Goal: Task Accomplishment & Management: Use online tool/utility

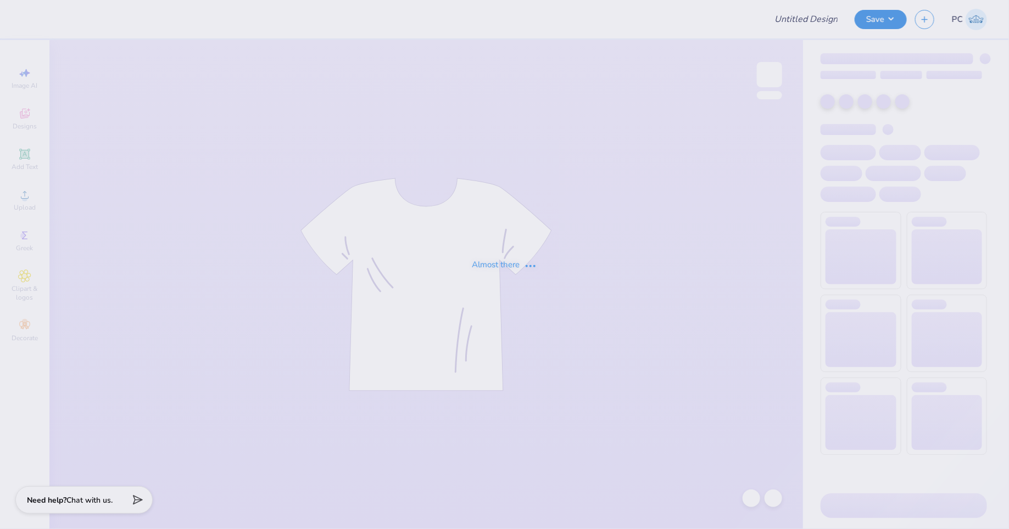
type input "[PERSON_NAME]- Merch"
click at [509, 54] on div "Almost there" at bounding box center [504, 264] width 1009 height 529
type input "[PERSON_NAME]- Merch"
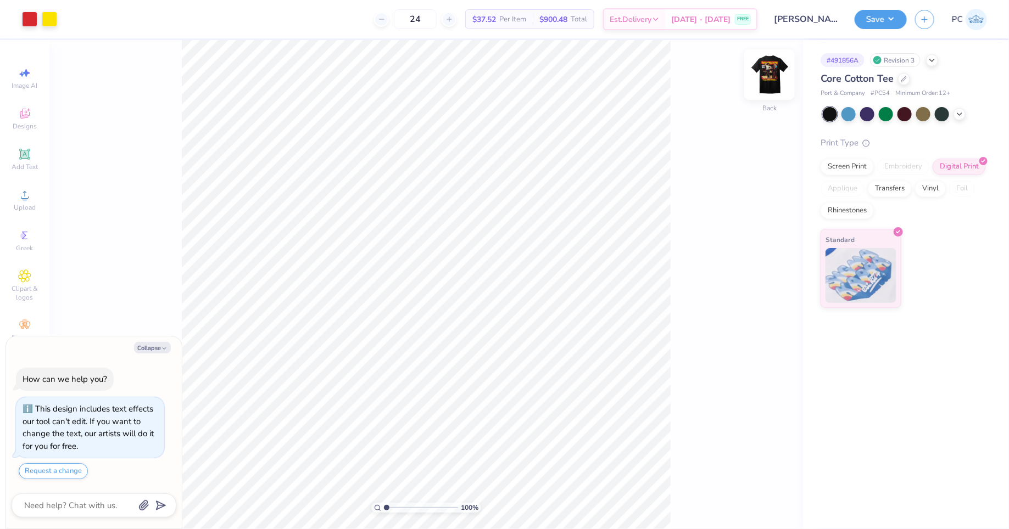
click at [769, 73] on img at bounding box center [769, 75] width 44 height 44
click at [147, 350] on button "Collapse" at bounding box center [152, 348] width 37 height 12
type textarea "x"
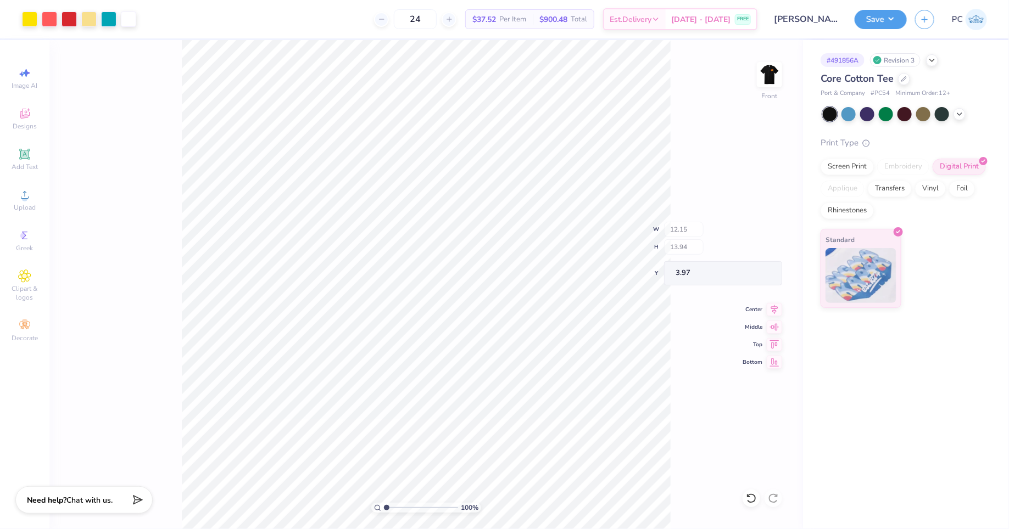
type input "12.15"
type input "13.94"
type input "3.97"
click at [771, 301] on icon at bounding box center [773, 303] width 15 height 13
click at [436, 23] on input "24" at bounding box center [415, 19] width 43 height 20
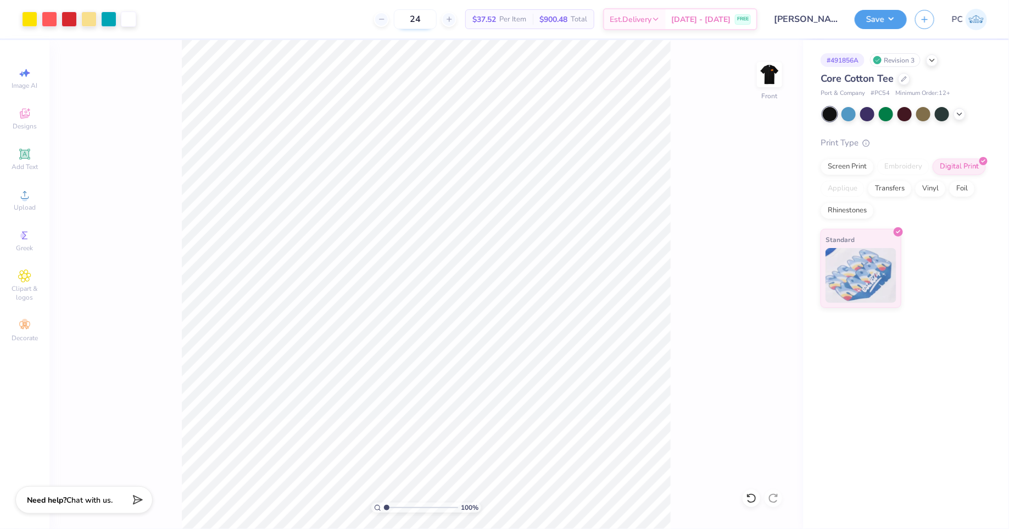
type input "2"
type input "30"
click at [897, 186] on div "Transfers" at bounding box center [889, 187] width 44 height 16
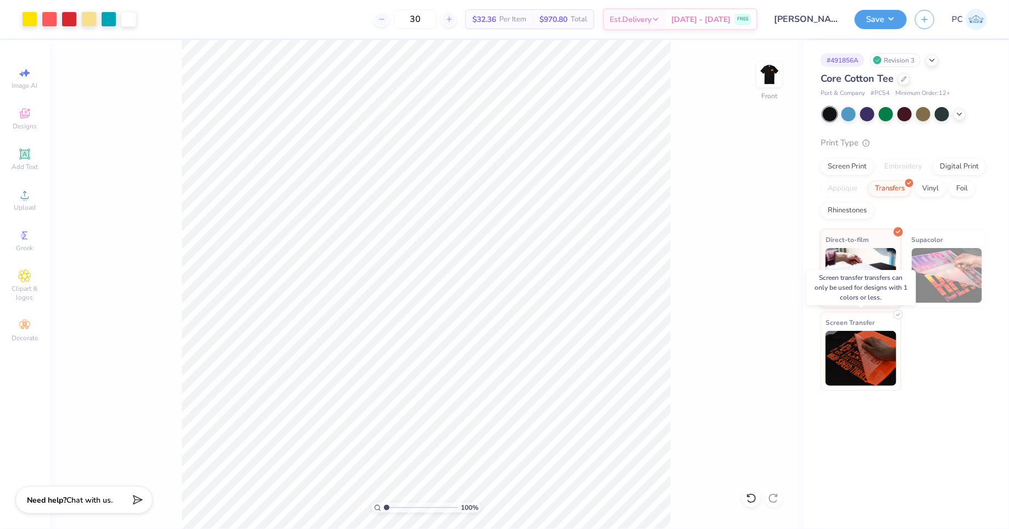
click at [852, 358] on img at bounding box center [860, 358] width 71 height 55
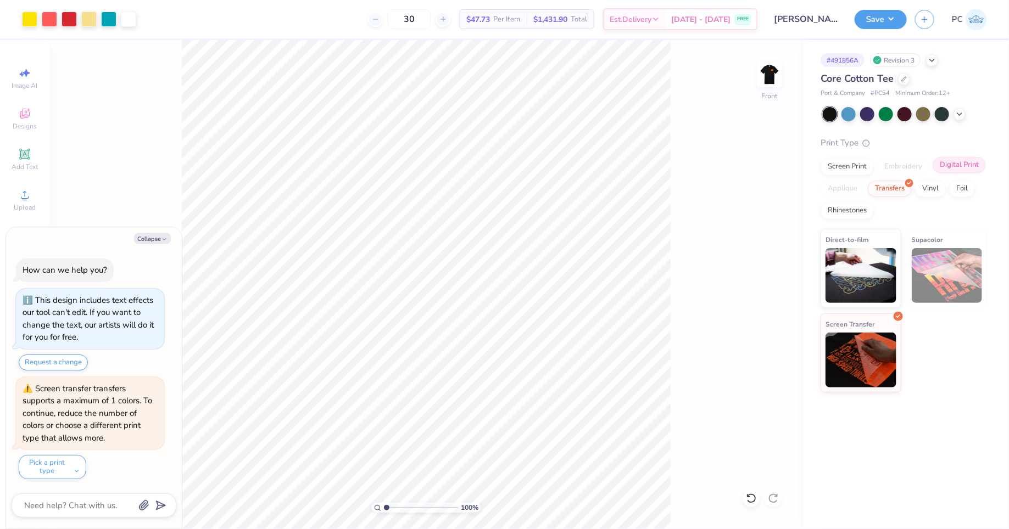
click at [954, 164] on div "Digital Print" at bounding box center [958, 165] width 53 height 16
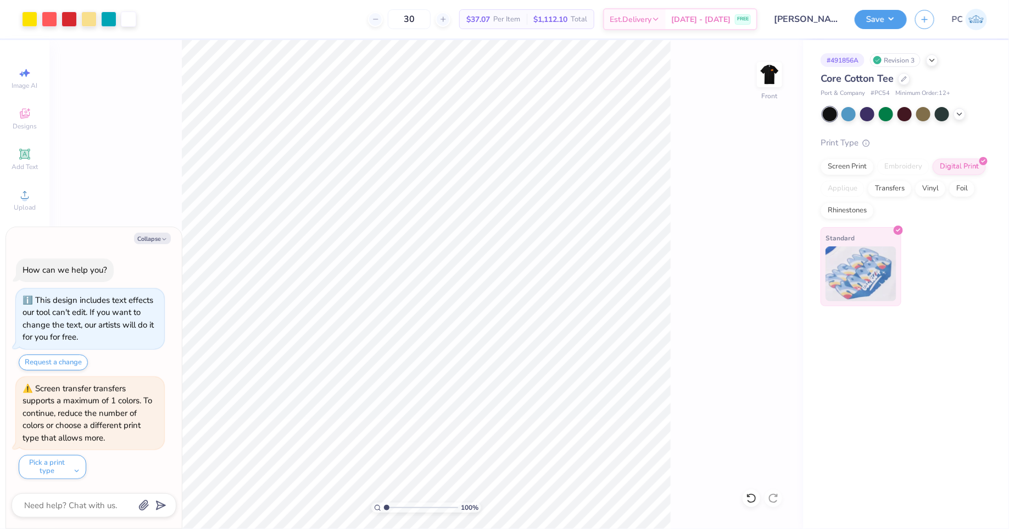
click at [866, 262] on img at bounding box center [860, 274] width 71 height 55
click at [152, 238] on button "Collapse" at bounding box center [152, 239] width 37 height 12
type textarea "x"
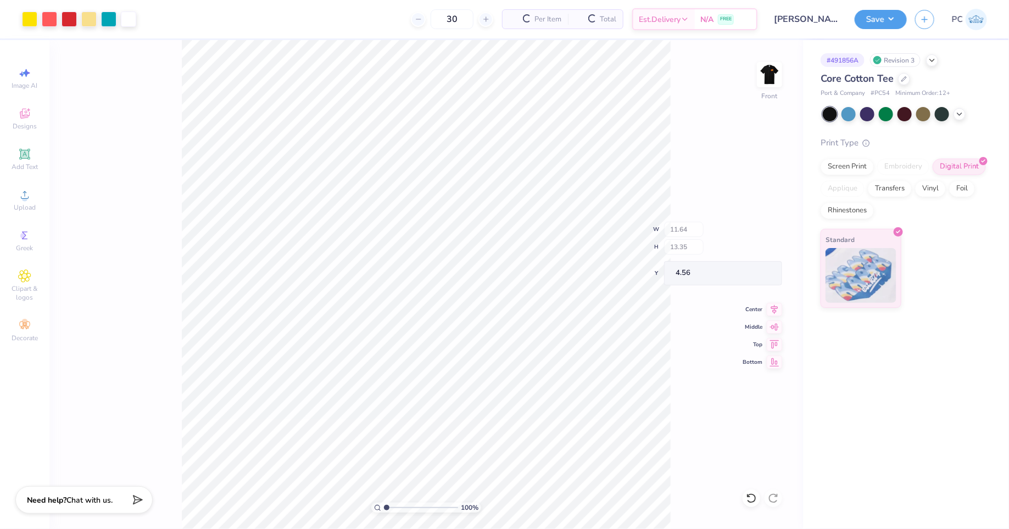
type input "11.64"
type input "13.35"
type input "4.56"
type input "12.04"
type input "13.81"
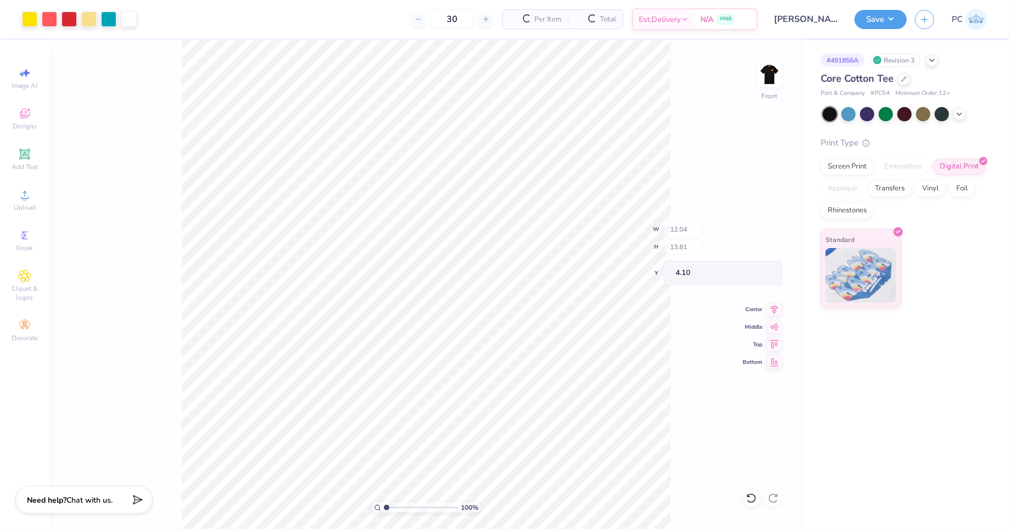
type input "4.10"
type input "3.80"
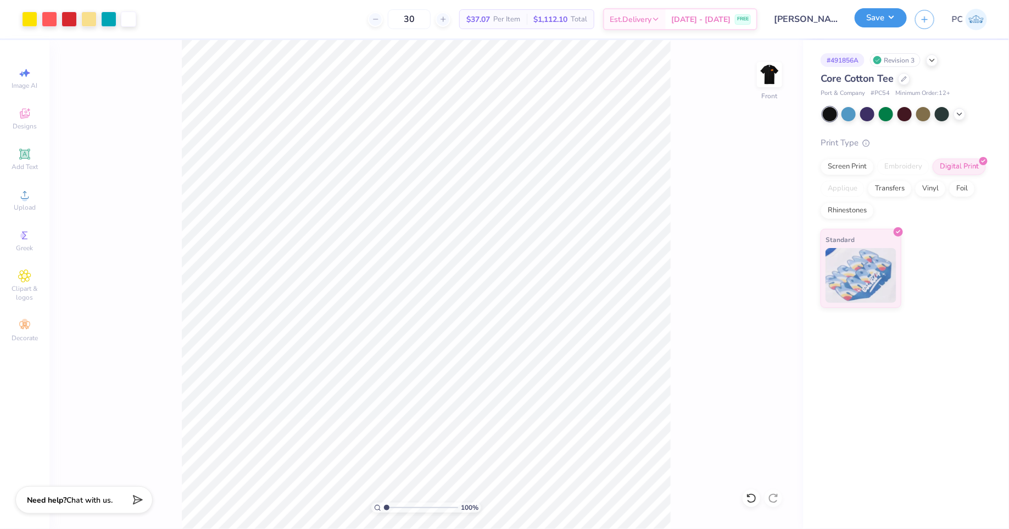
click at [870, 22] on button "Save" at bounding box center [880, 17] width 52 height 19
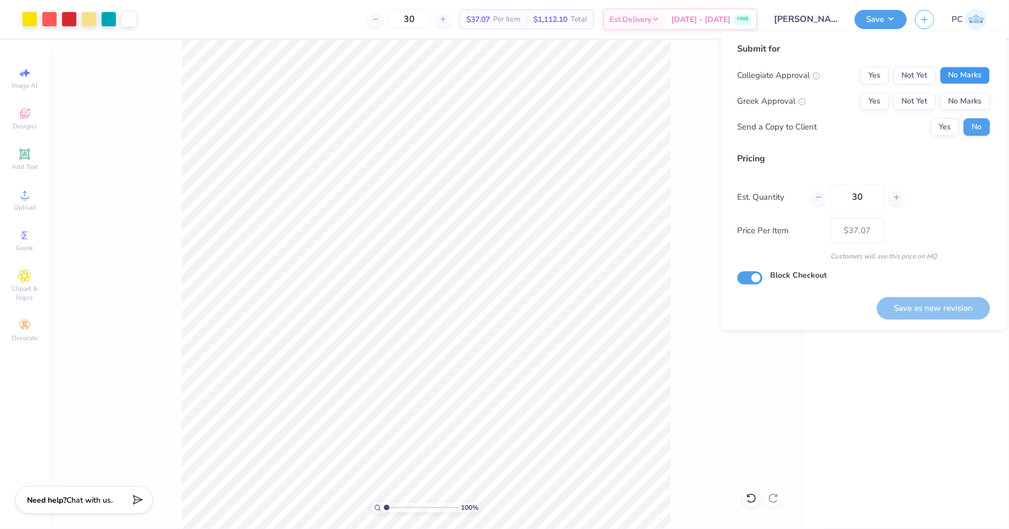
click at [953, 74] on button "No Marks" at bounding box center [965, 76] width 50 height 18
click at [880, 101] on button "Yes" at bounding box center [874, 102] width 29 height 18
click at [938, 310] on button "Save as new revision" at bounding box center [933, 308] width 113 height 23
type input "– –"
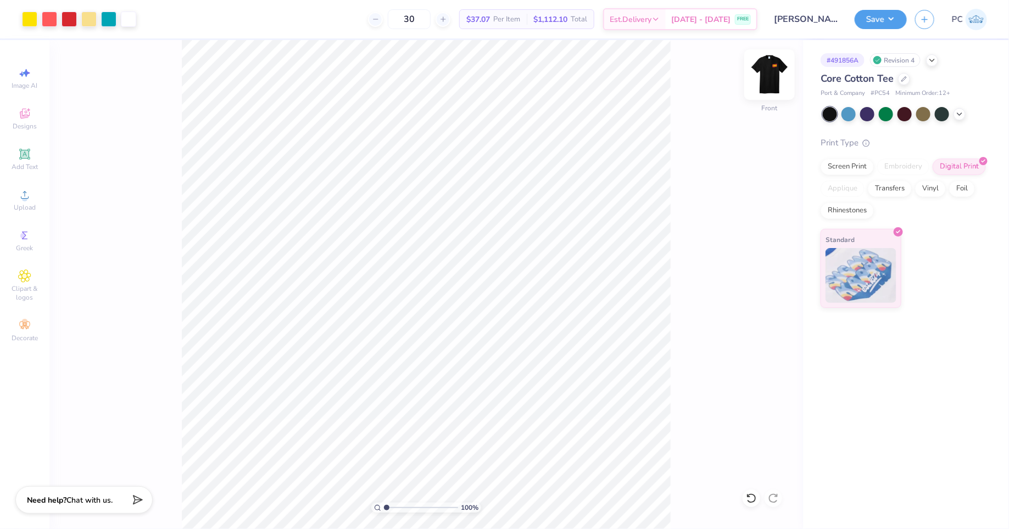
click at [764, 75] on img at bounding box center [769, 75] width 44 height 44
click at [763, 70] on img at bounding box center [769, 75] width 44 height 44
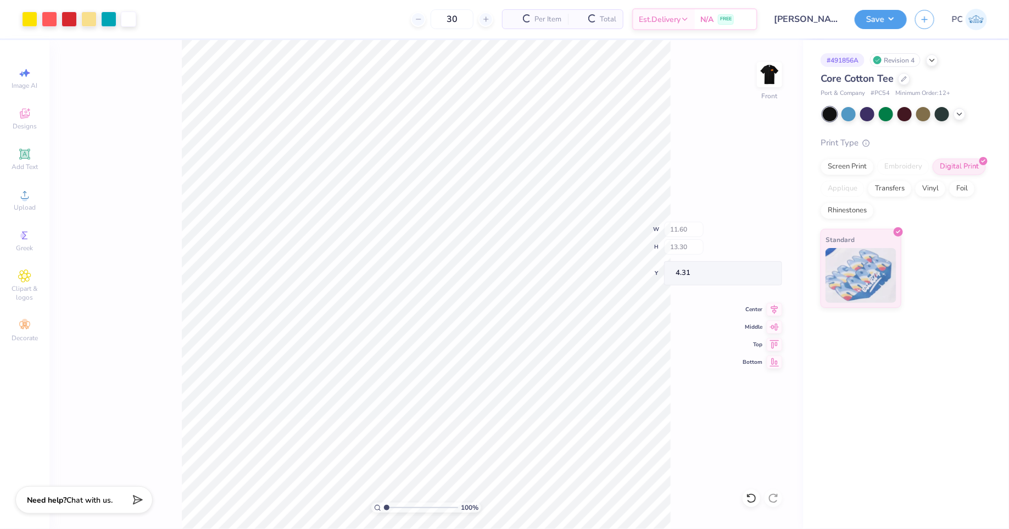
type input "11.60"
type input "13.30"
type input "4.31"
type input "4.35"
click at [863, 20] on button "Save" at bounding box center [880, 17] width 52 height 19
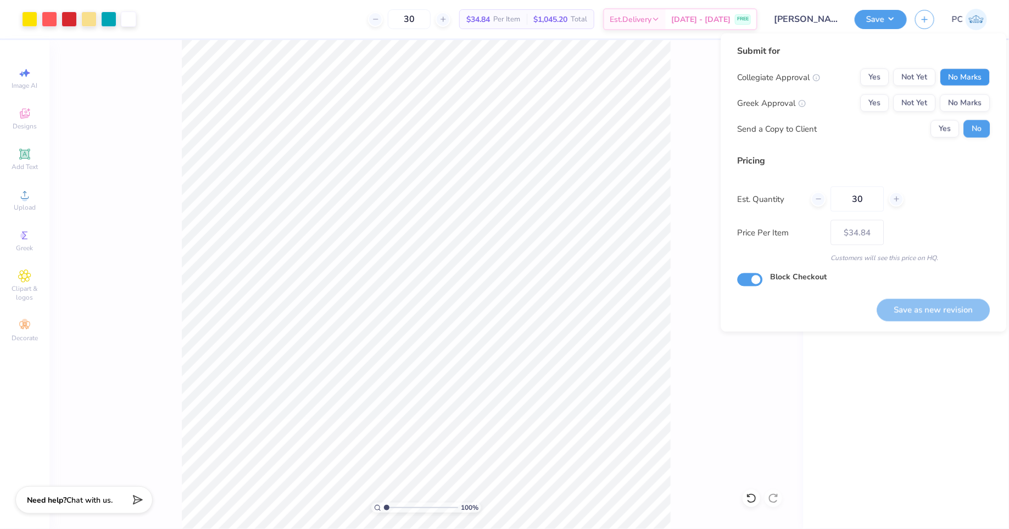
click at [974, 74] on button "No Marks" at bounding box center [965, 78] width 50 height 18
click at [873, 99] on button "Yes" at bounding box center [874, 103] width 29 height 18
click at [930, 306] on button "Save as new revision" at bounding box center [933, 310] width 113 height 23
type input "$34.84"
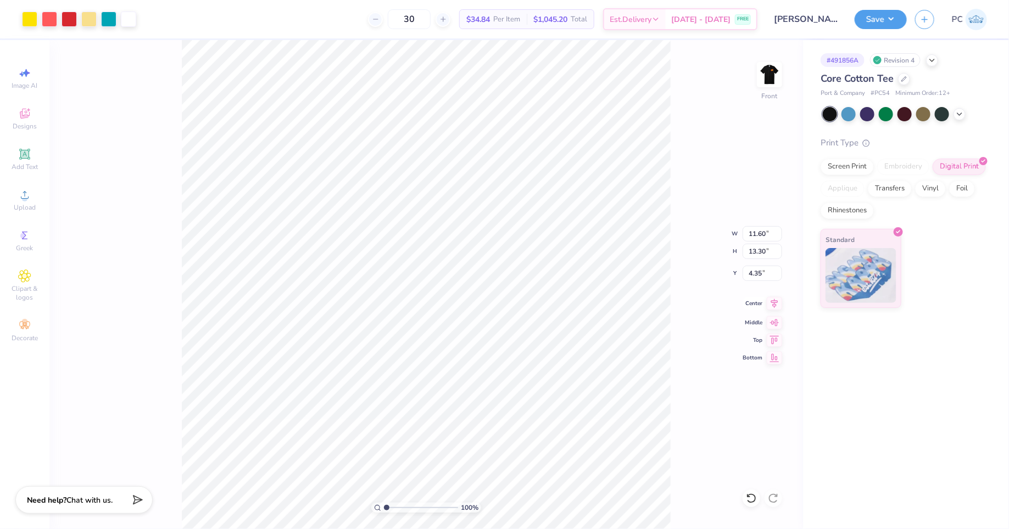
click at [775, 301] on icon at bounding box center [773, 303] width 15 height 13
click at [773, 304] on icon at bounding box center [774, 303] width 7 height 9
type input "11.81"
type input "13.55"
type input "4.10"
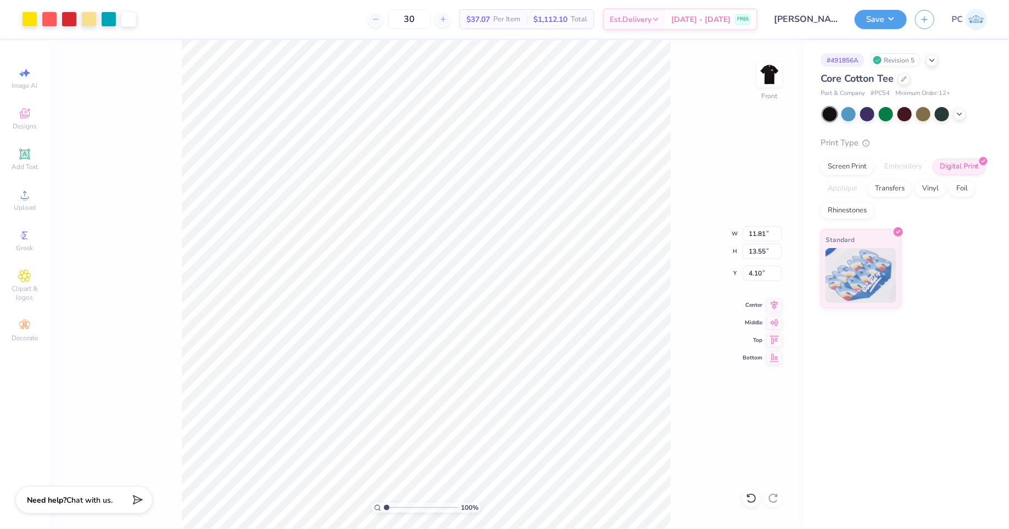
type input "11.66"
type input "13.37"
type input "4.28"
type input "11.53"
type input "13.23"
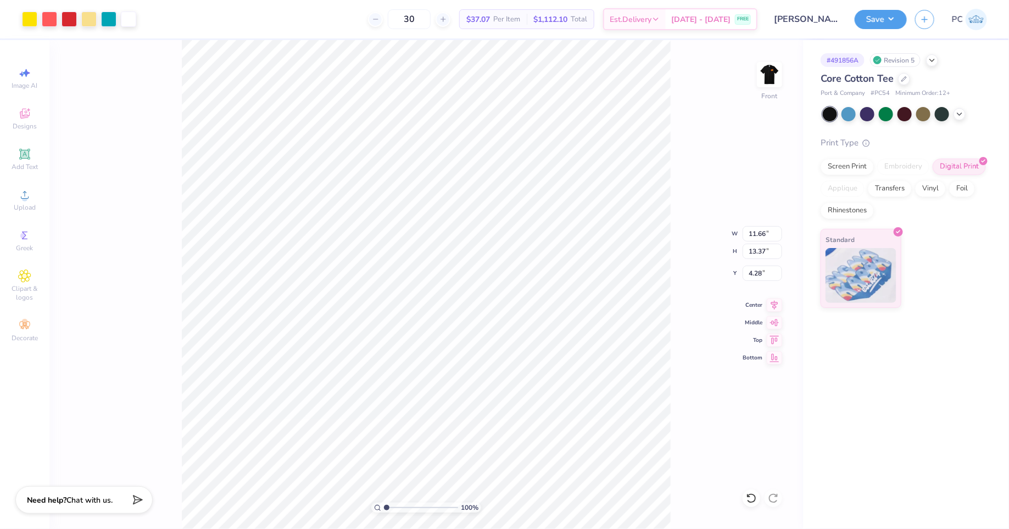
type input "4.43"
type input "11.62"
type input "13.33"
type input "4.32"
type input "11.80"
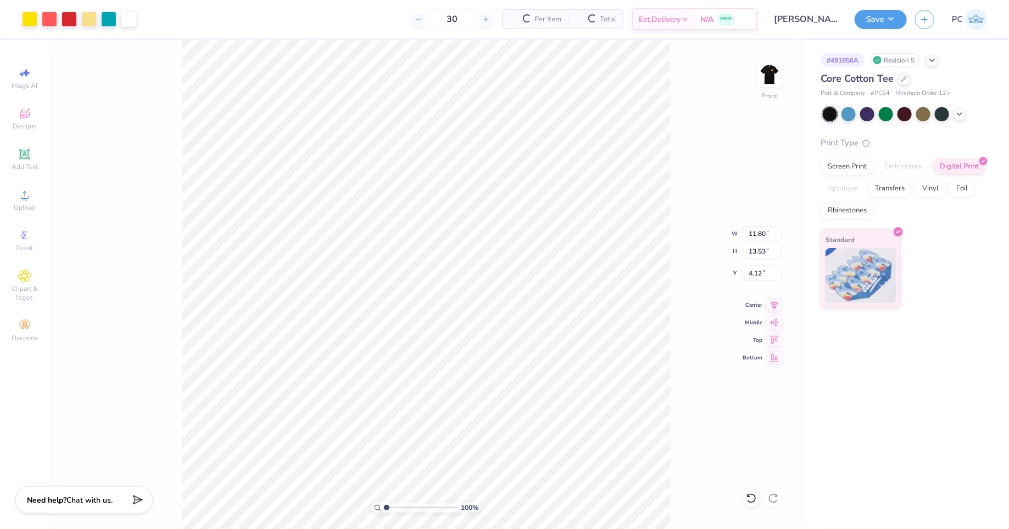
type input "13.53"
type input "4.12"
type input "11.74"
type input "13.46"
type input "4.19"
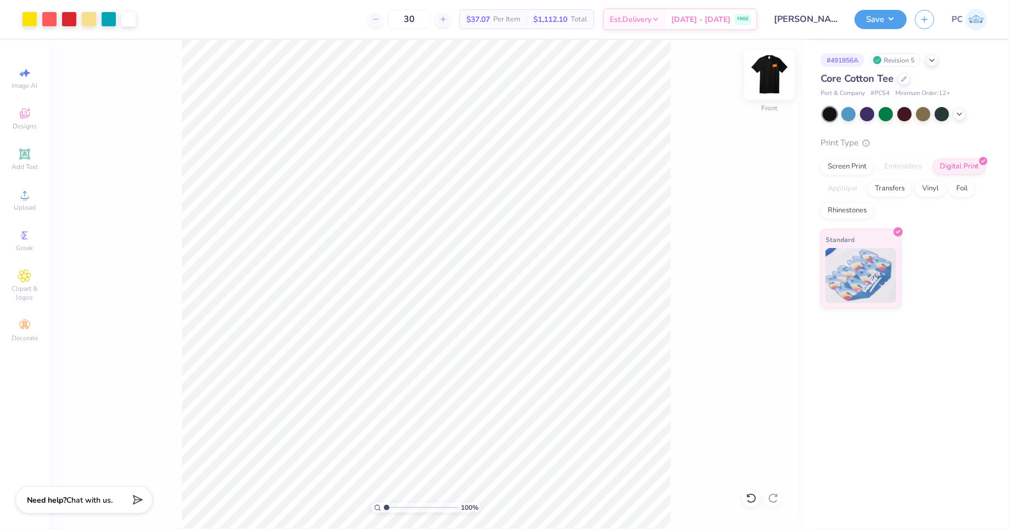
click at [769, 87] on div at bounding box center [769, 74] width 51 height 51
click at [769, 73] on div "Almost there" at bounding box center [528, 284] width 959 height 489
click at [772, 83] on img at bounding box center [769, 75] width 44 height 44
type input "11.54"
type input "13.24"
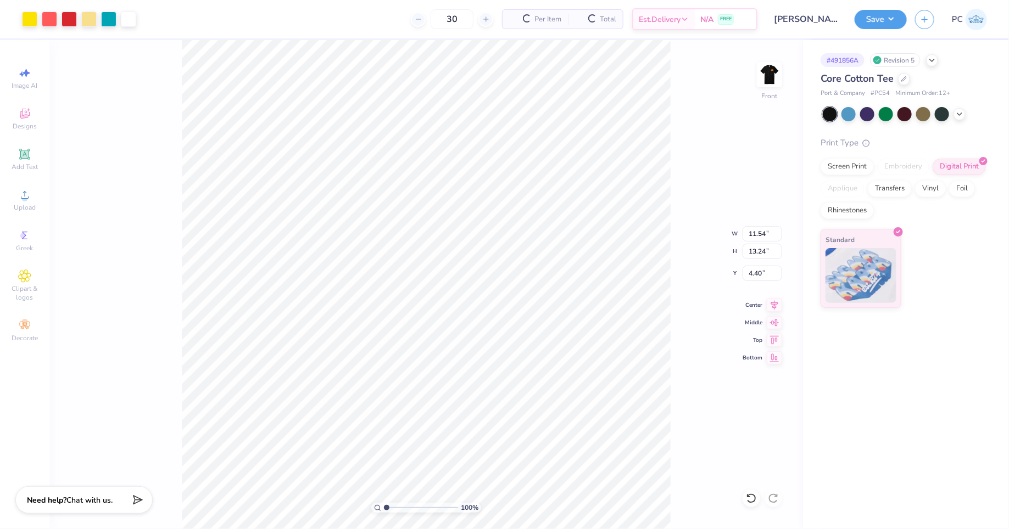
type input "4.40"
type input "11.61"
type input "13.32"
type input "4.32"
type input "11.65"
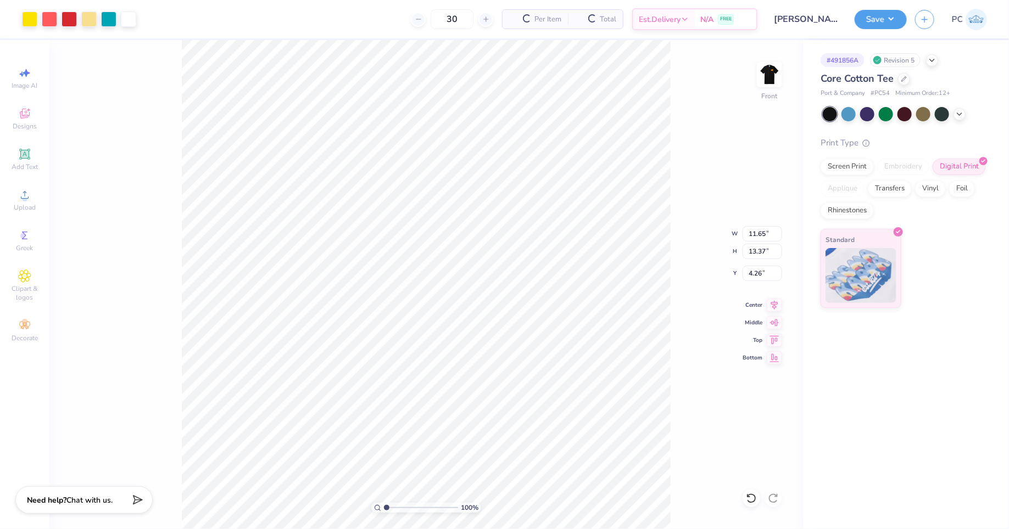
type input "13.37"
type input "4.26"
type input "11.55"
type input "13.25"
type input "4.38"
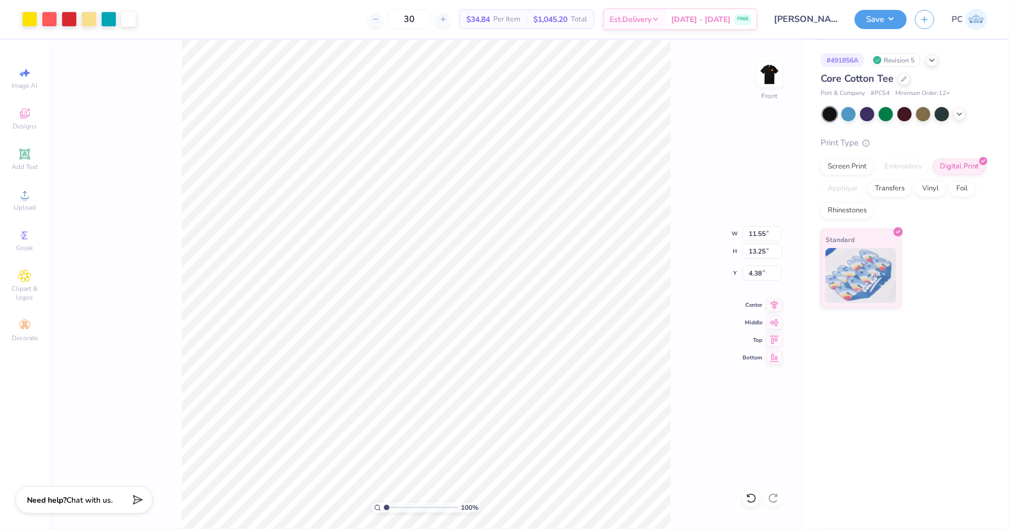
type input "11.59"
type input "13.30"
type input "4.33"
type input "11.65"
type input "13.36"
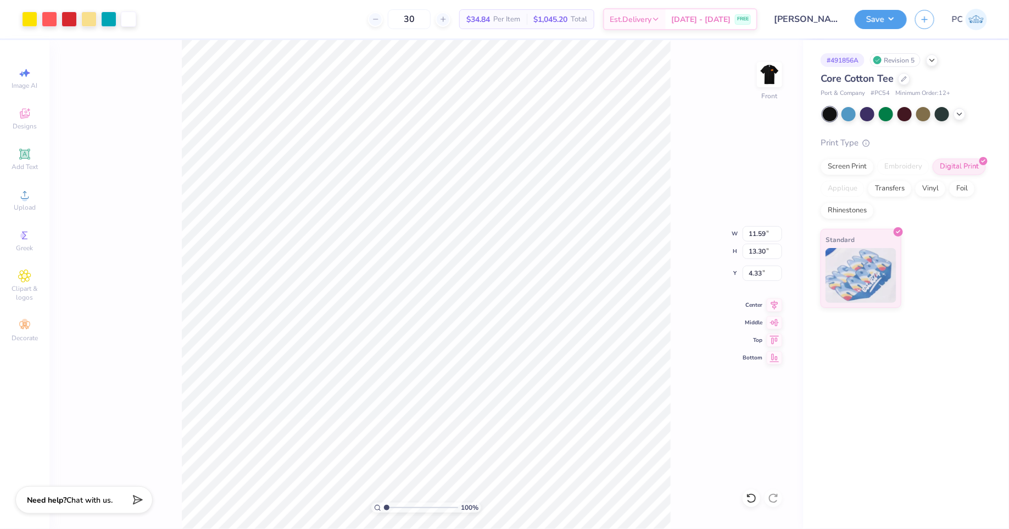
type input "4.27"
type input "11.59"
type input "13.30"
type input "4.33"
type input "11.63"
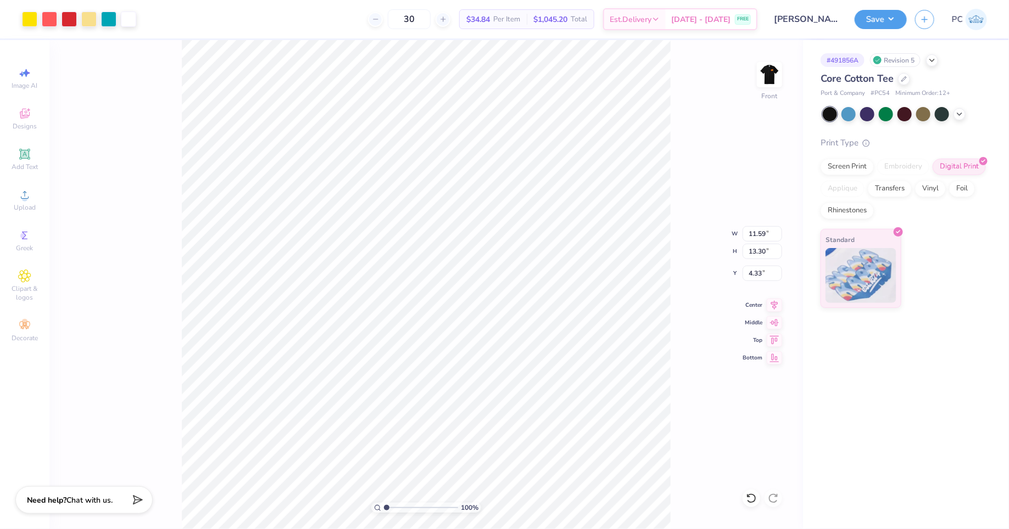
type input "13.34"
type input "4.29"
type input "11.72"
type input "13.44"
type input "4.18"
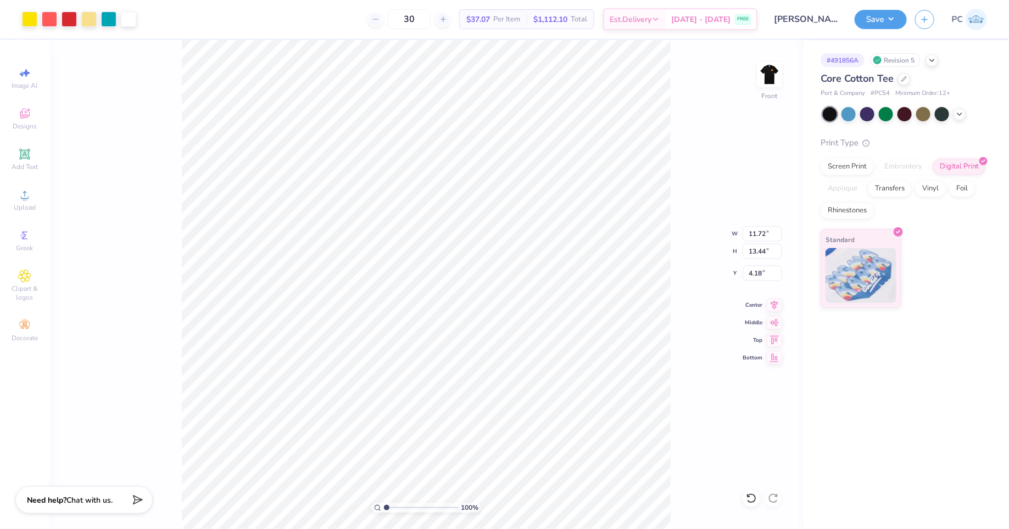
type input "13.45"
type input "11.56"
type input "13.26"
type input "4.36"
type input "11.60"
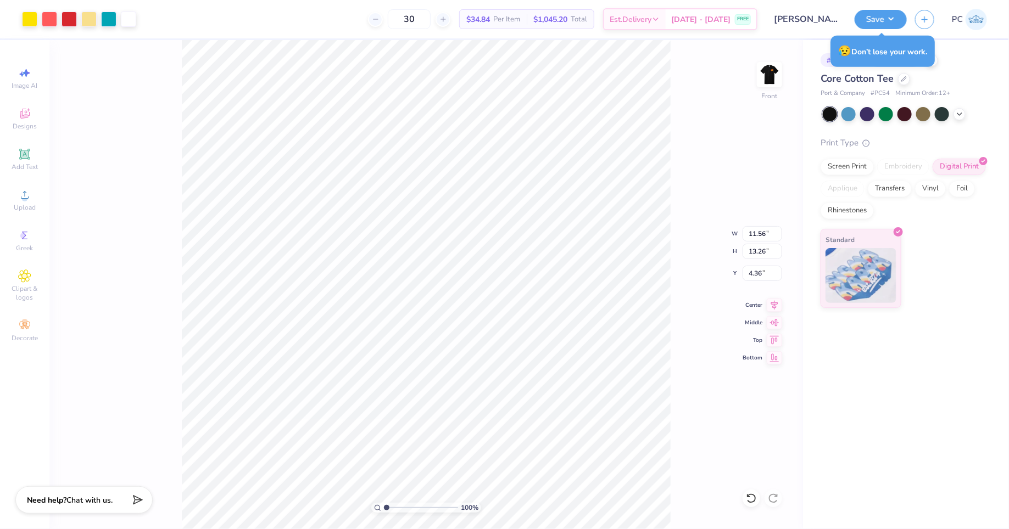
type input "13.31"
type input "4.32"
type input "11.63"
type input "13.33"
type input "4.29"
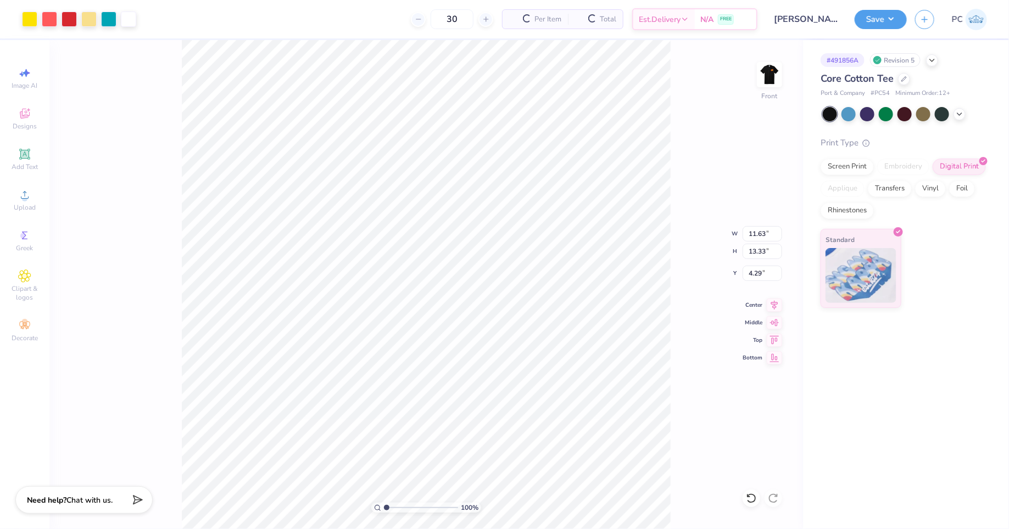
type input "11.69"
type input "13.41"
type input "4.21"
type input "11.65"
type input "13.36"
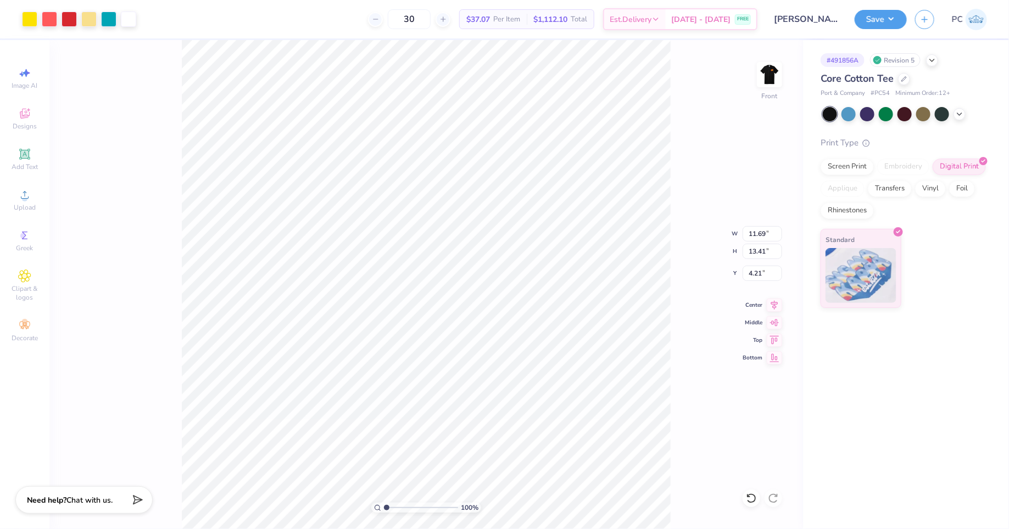
type input "4.27"
type input "11.59"
type input "13.29"
type input "4.33"
type input "11.55"
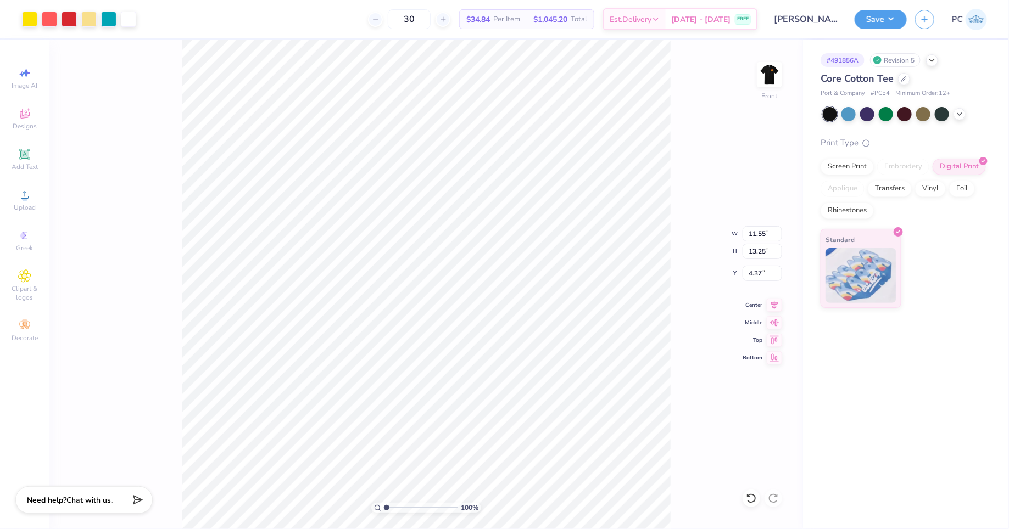
type input "13.25"
type input "4.37"
type input "11.58"
type input "13.28"
type input "4.34"
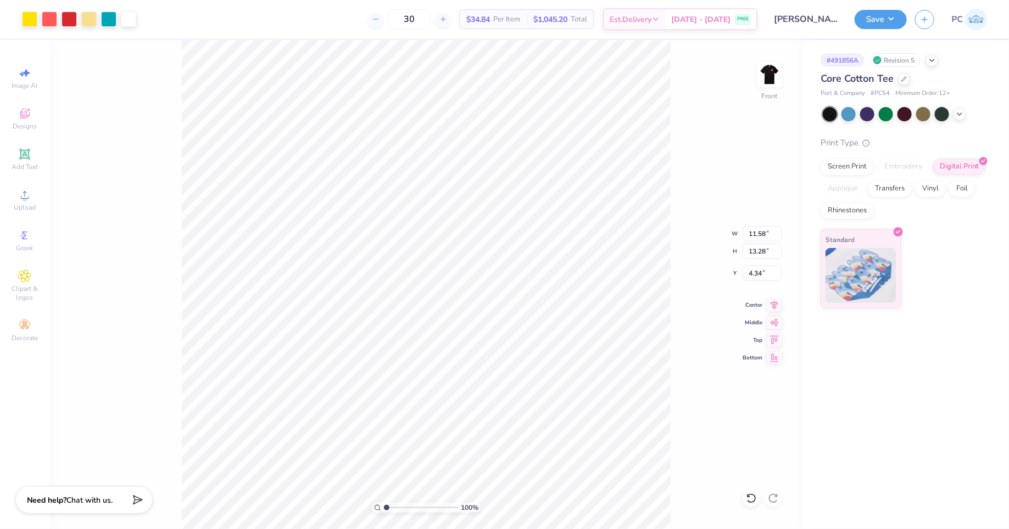
type input "11.66"
type input "13.37"
type input "4.25"
type input "11.64"
type input "13.35"
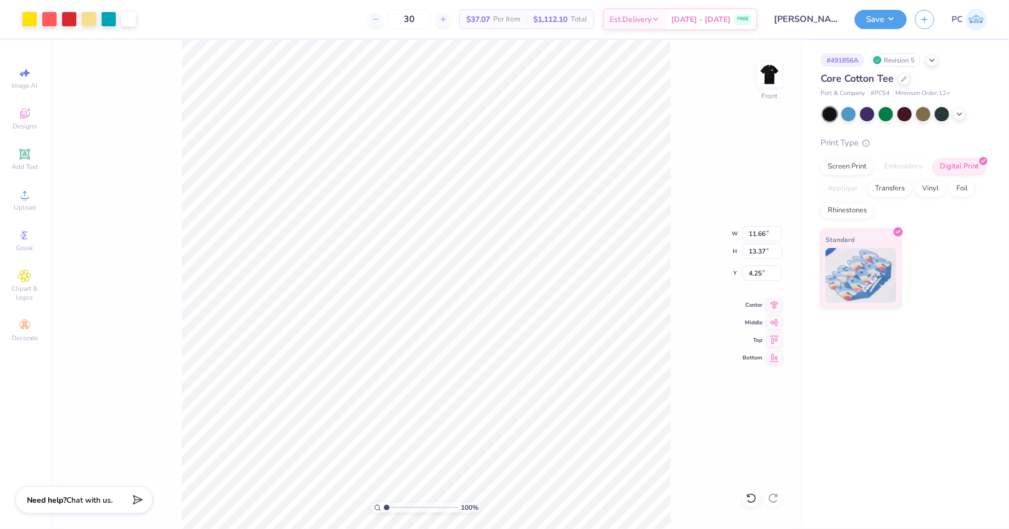
type input "4.27"
type input "11.69"
type input "13.40"
type input "4.21"
type input "11.68"
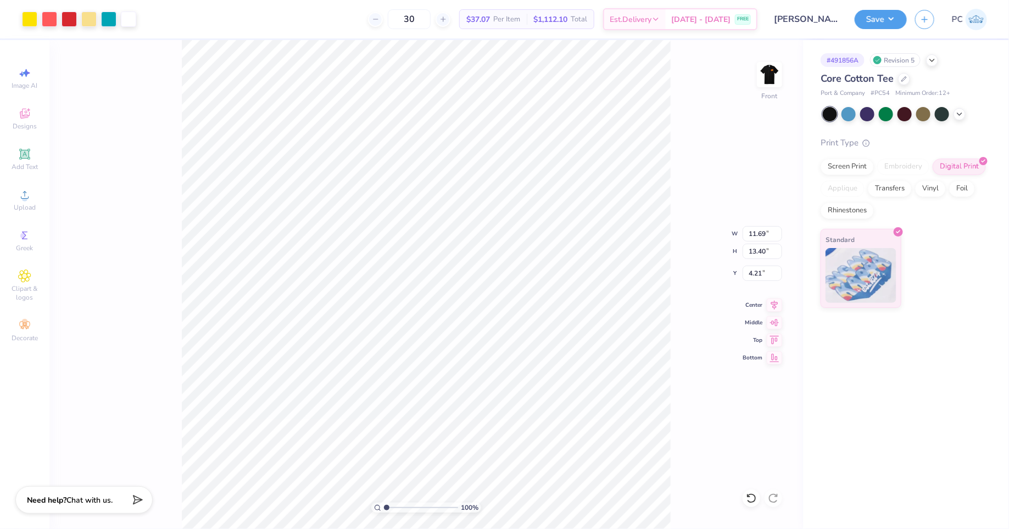
type input "13.39"
type input "4.23"
type input "9.63"
type input "11.05"
type input "6.57"
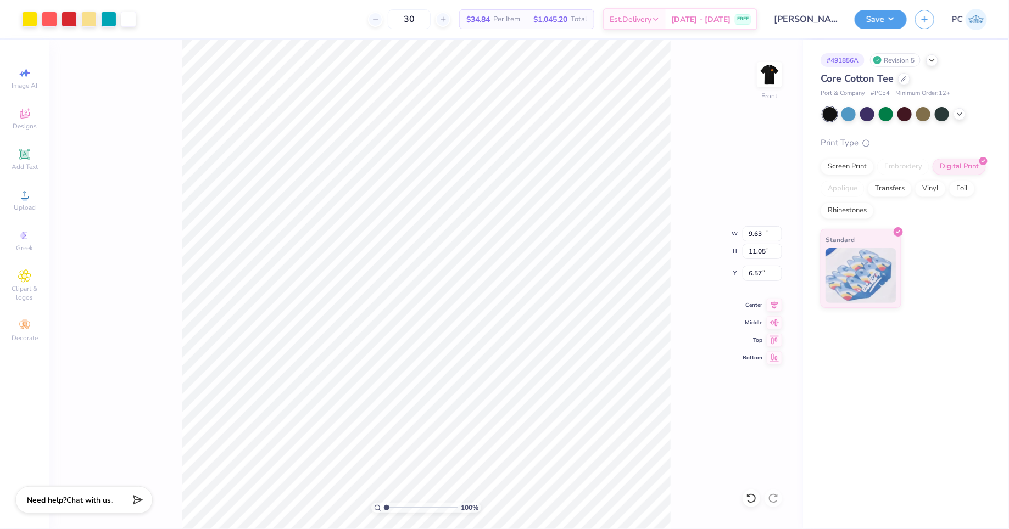
type input "11.13"
type input "12.76"
type input "4.70"
type input "11.42"
type input "13.09"
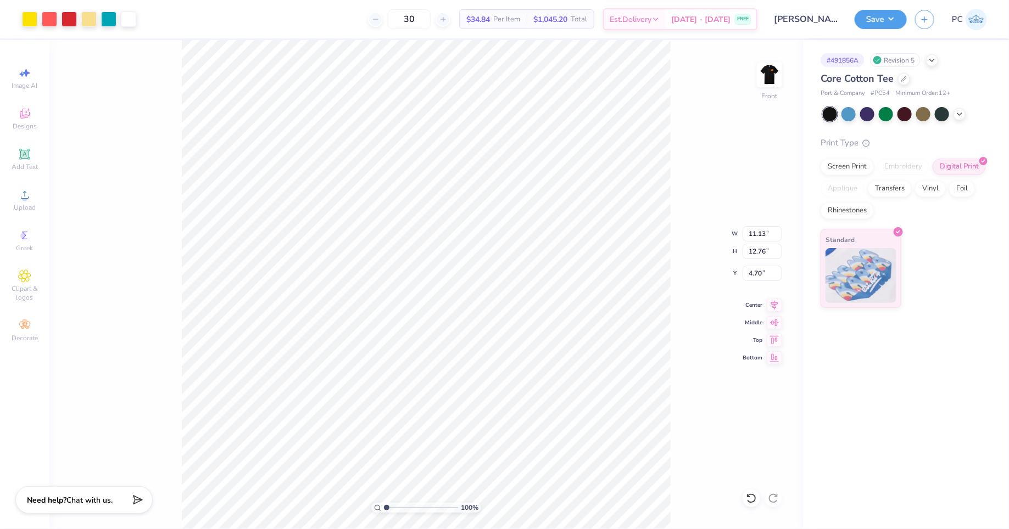
type input "4.37"
type input "11.64"
type input "13.35"
type input "4.11"
type input "11.80"
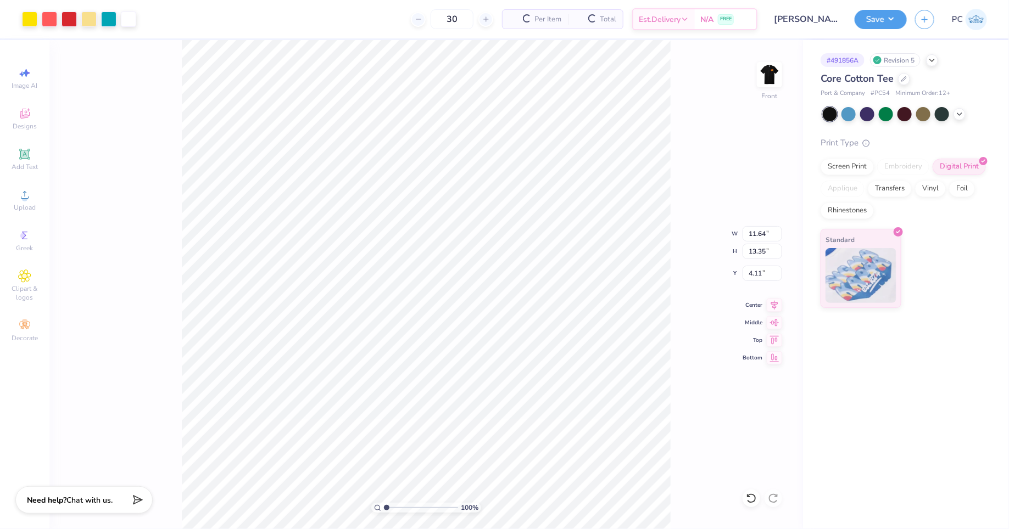
type input "13.54"
type input "3.92"
type input "11.78"
type input "13.51"
type input "3.95"
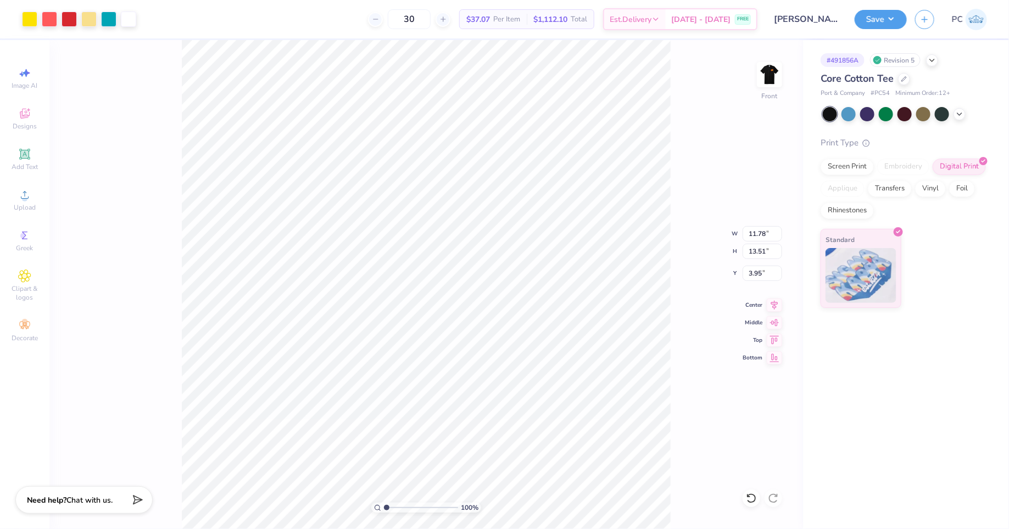
type input "11.72"
type input "13.44"
type input "4.02"
type input "11.61"
type input "13.32"
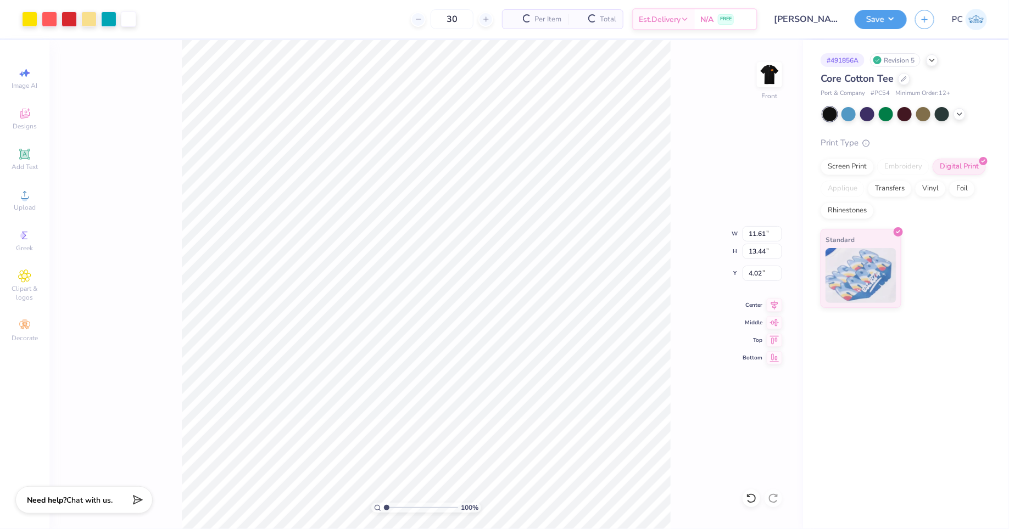
type input "4.14"
type input "11.67"
type input "13.38"
type input "4.08"
type input "11.60"
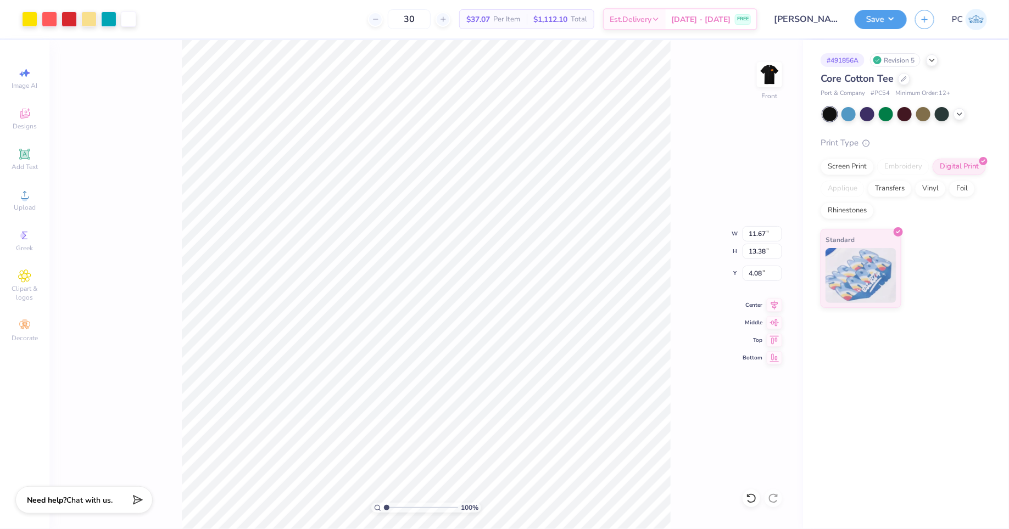
type input "13.30"
type input "4.15"
click at [771, 304] on icon at bounding box center [773, 303] width 15 height 13
click at [779, 303] on icon at bounding box center [773, 303] width 15 height 13
click at [770, 304] on icon at bounding box center [773, 303] width 15 height 13
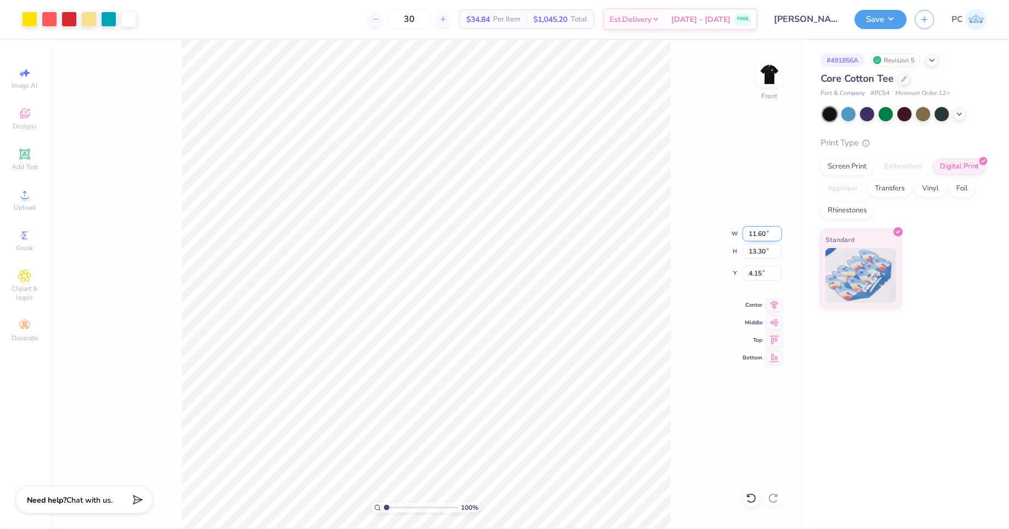
click at [764, 232] on input "11.60" at bounding box center [762, 233] width 40 height 15
type input "11.65"
click at [709, 216] on div "100 % Front W 11.65 11.65 " H 13.30 13.30 " Y 4.15 4.15 " Center Middle Top Bot…" at bounding box center [425, 284] width 753 height 489
click at [684, 264] on div "100 % Front W 11.65 11.65 " H 13.30 13.30 " Y 4.15 4.15 " Center Middle Top Bot…" at bounding box center [425, 284] width 753 height 489
type input "13.36"
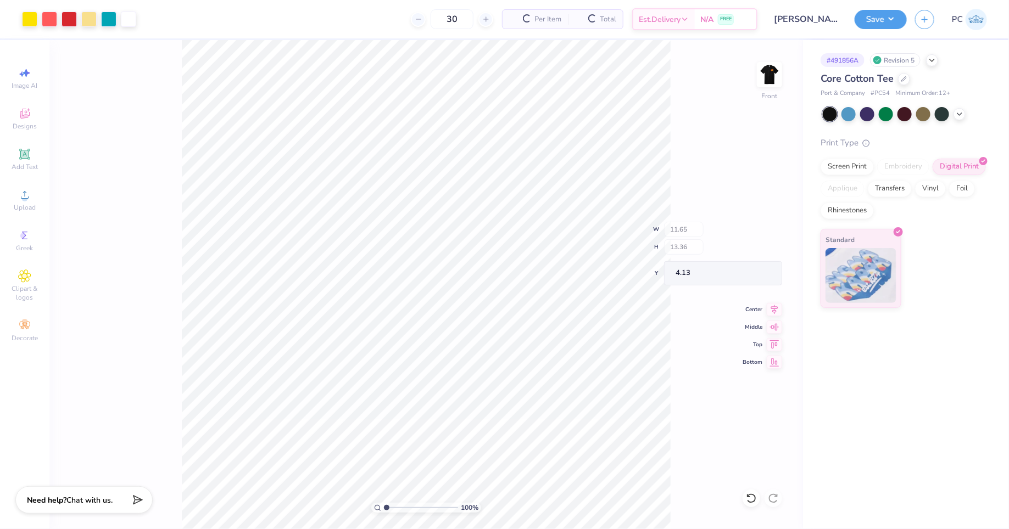
type input "4.13"
click at [766, 234] on input "11.65" at bounding box center [762, 233] width 40 height 15
type input "11.63"
click at [696, 196] on div "100 % Front W 11.63 11.63 " H 13.36 13.36 " Y 4.13 4.13 " Center Middle Top Bot…" at bounding box center [425, 284] width 753 height 489
type input "13.34"
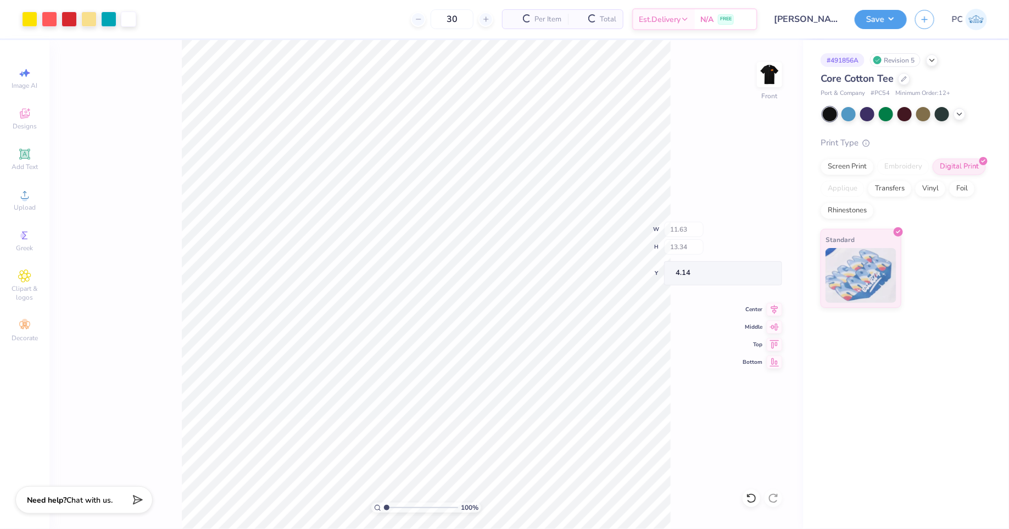
type input "4.14"
click at [733, 267] on div "100 % Front" at bounding box center [425, 284] width 753 height 489
click at [766, 234] on input "11.63" at bounding box center [762, 233] width 40 height 15
type input "11.64"
click at [710, 188] on div "100 % Front" at bounding box center [425, 284] width 753 height 489
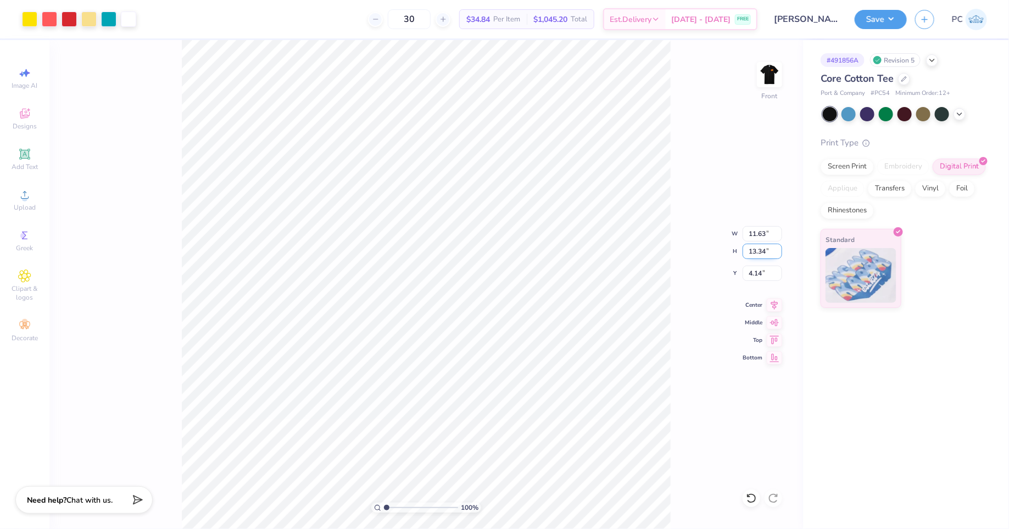
click at [766, 252] on input "13.34" at bounding box center [762, 251] width 40 height 15
type input "13.40"
type input "11.68"
type input "4.11"
type input "13.39"
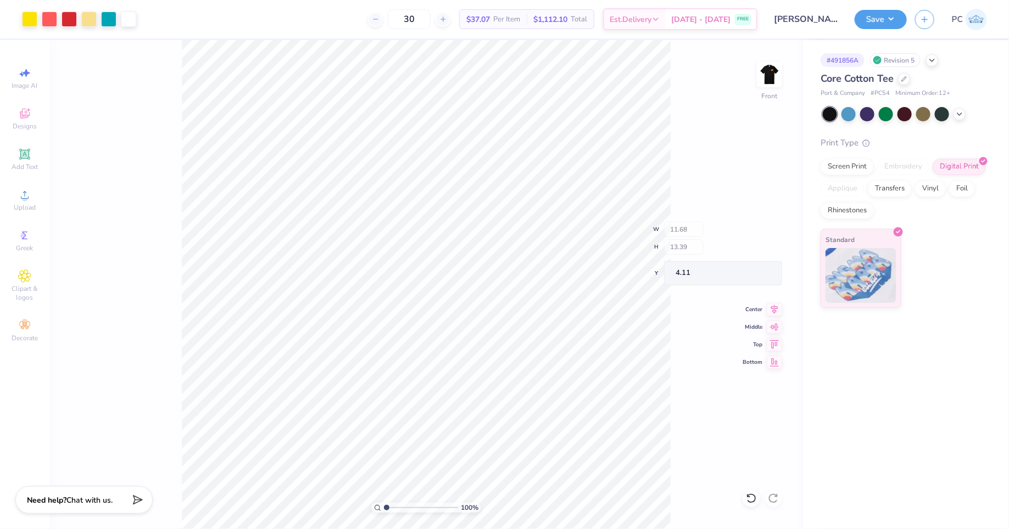
type input "11.67"
click at [766, 251] on input "13.39" at bounding box center [762, 251] width 40 height 15
type input "13.38"
click at [779, 253] on input "13.38" at bounding box center [762, 251] width 40 height 15
click at [777, 253] on input "13.38" at bounding box center [762, 251] width 40 height 15
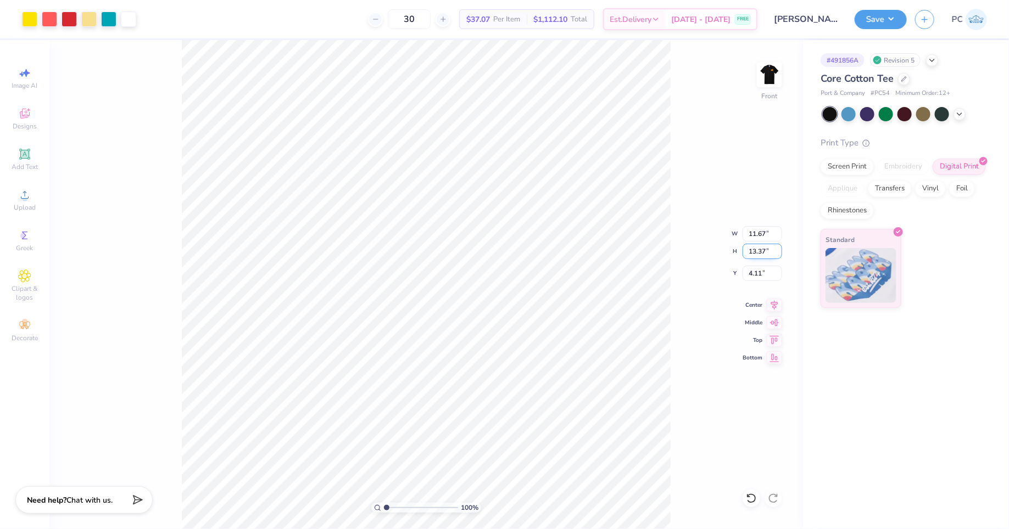
type input "13.37"
click at [777, 253] on input "13.37" at bounding box center [762, 251] width 40 height 15
type input "4.09"
click at [764, 251] on input "13.39" at bounding box center [762, 251] width 40 height 15
type input "13.36"
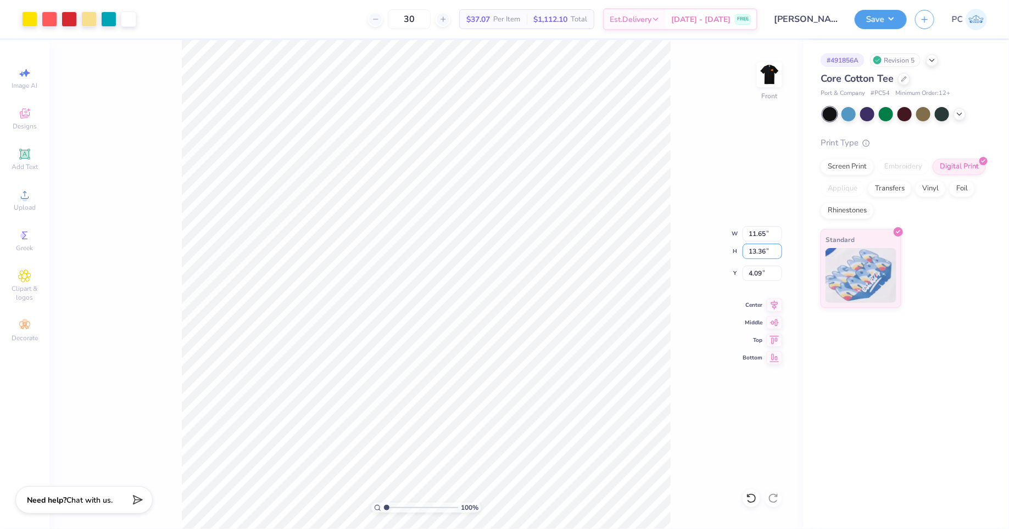
type input "11.65"
type input "4.10"
click at [710, 169] on div "100 % Front W 11.65 11.65 " H 13.36 13.36 " Y 4.10 4.10 " Center Middle Top Bot…" at bounding box center [425, 284] width 753 height 489
click at [764, 250] on input "13.36" at bounding box center [762, 251] width 40 height 15
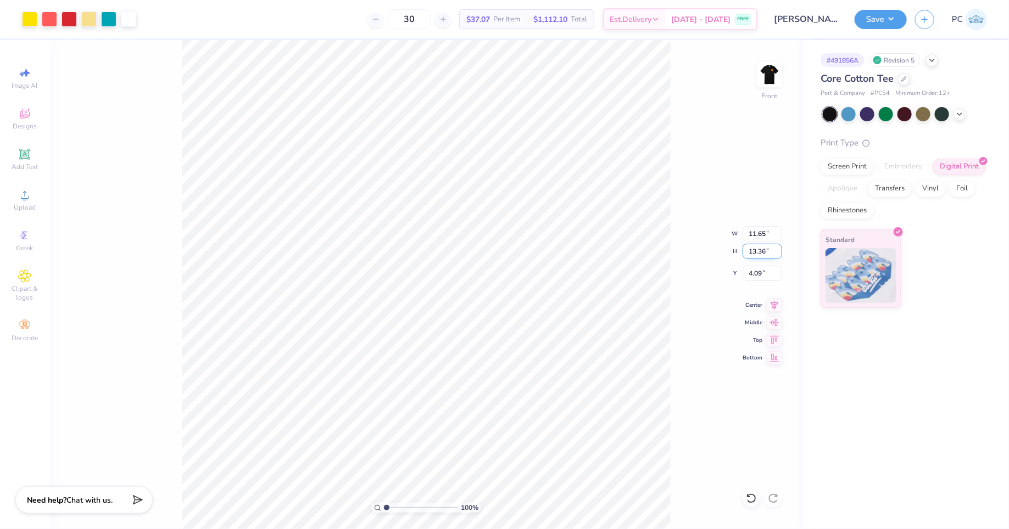
type input "4.09"
type input "13.35"
click at [765, 252] on input "13.36" at bounding box center [762, 251] width 40 height 15
type input "13.35"
type input "11.64"
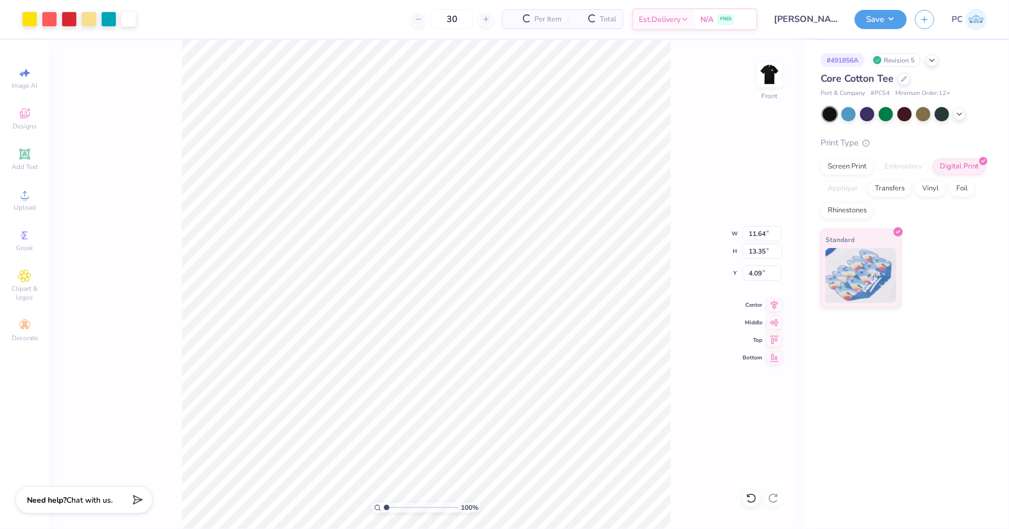
click at [708, 116] on div "100 % Front W 11.64 11.64 " H 13.35 13.35 " Y 4.09 4.09 " Center Middle Top Bot…" at bounding box center [425, 284] width 753 height 489
click at [763, 236] on input "11.64" at bounding box center [762, 233] width 40 height 15
type input "11.69"
type input "13.41"
type input "4.06"
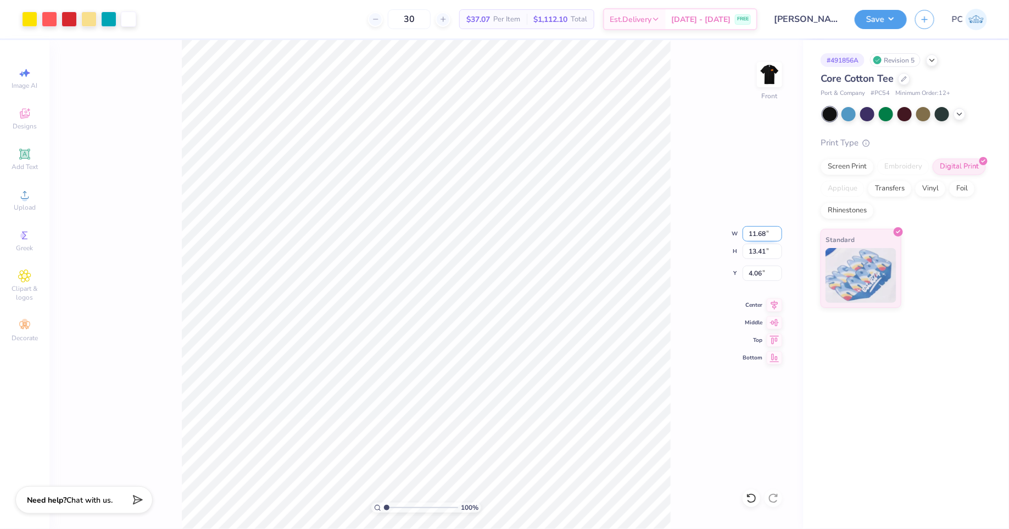
type input "11.68"
type input "13.40"
type input "4.07"
click at [762, 232] on input "11.68" at bounding box center [762, 233] width 40 height 15
type input "11.67"
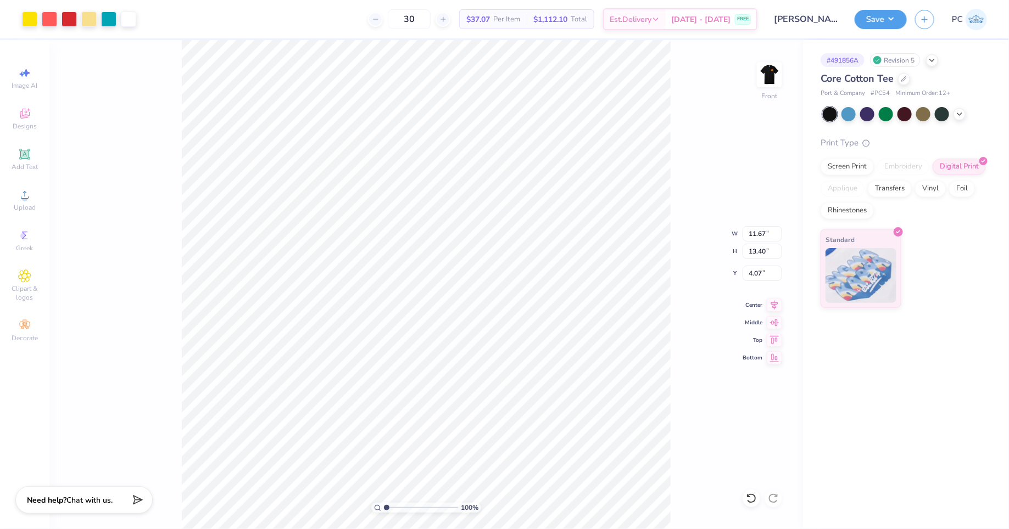
drag, startPoint x: 712, startPoint y: 178, endPoint x: 673, endPoint y: 197, distance: 43.7
click at [712, 178] on div "100 % Front W 11.67 11.67 " H 13.40 13.40 " Y 4.07 4.07 " Center Middle Top Bot…" at bounding box center [425, 284] width 753 height 489
type input "13.39"
type input "4.08"
click at [764, 235] on input "11.67" at bounding box center [762, 233] width 40 height 15
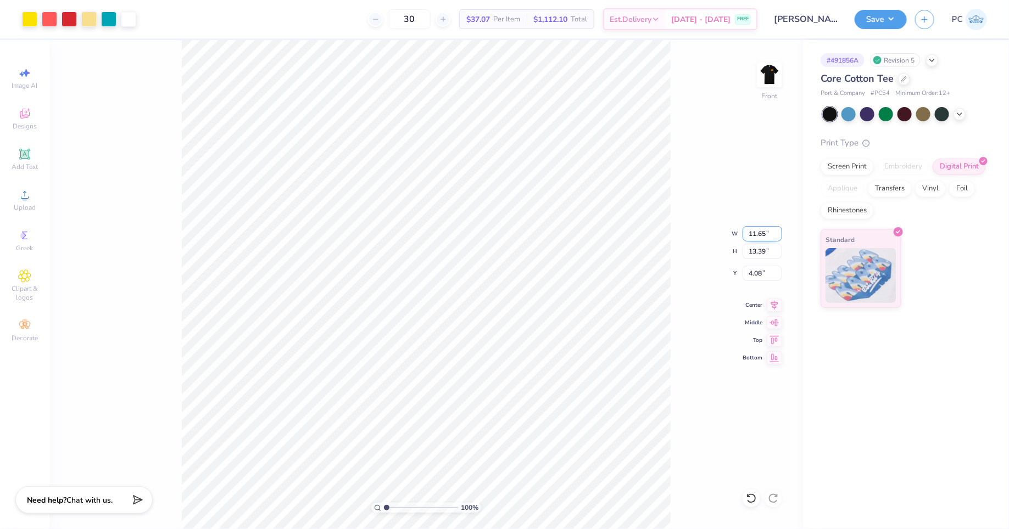
type input "11.65"
type input "13.36"
type input "4.09"
type input "11.64"
click at [705, 173] on div "100 % Front W 11.64 11.64 " H 13.36 13.36 " Y 4.09 4.09 " Center Middle Top Bot…" at bounding box center [425, 284] width 753 height 489
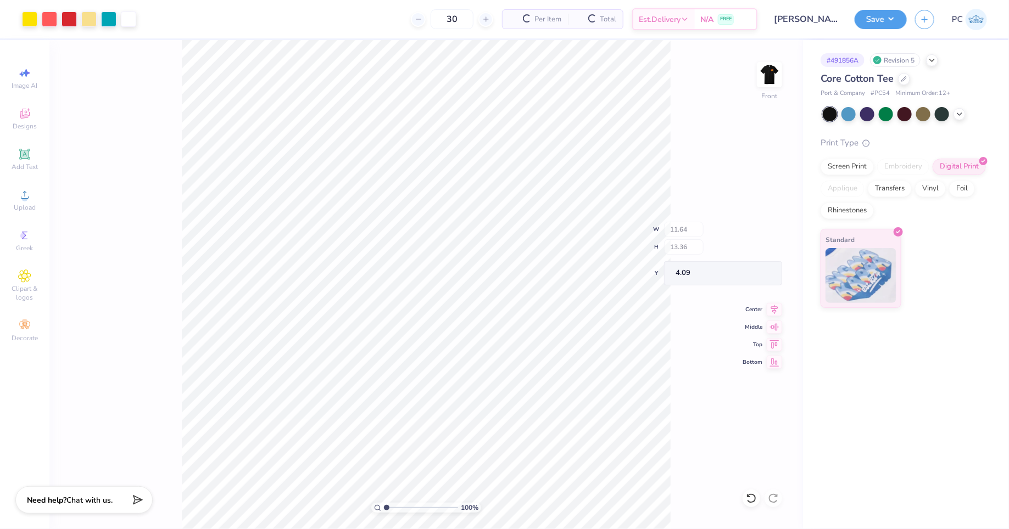
type input "13.35"
click at [763, 276] on input "4.09" at bounding box center [762, 273] width 40 height 15
type input "4.10"
click at [762, 274] on input "4.10" at bounding box center [762, 273] width 40 height 15
type input "4.15"
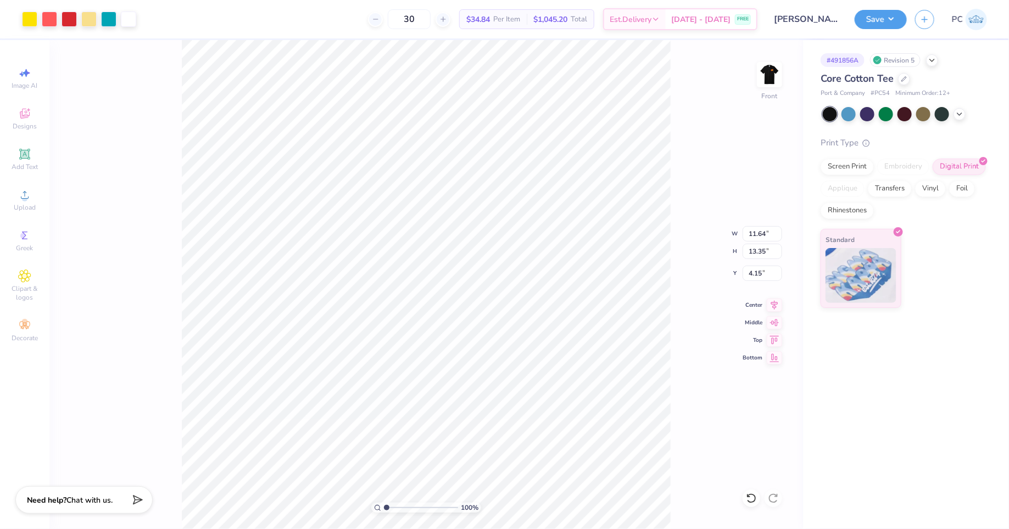
click at [675, 120] on div "100 % Front W 11.64 11.64 " H 13.35 13.35 " Y 4.15 4.15 " Center Middle Top Bot…" at bounding box center [425, 284] width 753 height 489
click at [759, 276] on input "4.15" at bounding box center [762, 273] width 40 height 15
type input "4.30"
drag, startPoint x: 762, startPoint y: 275, endPoint x: 737, endPoint y: 275, distance: 24.7
click at [737, 275] on div "100 % Front W 11.64 11.64 " H 13.35 13.35 " Y 4.29 4.29 " Center Middle Top Bot…" at bounding box center [425, 284] width 753 height 489
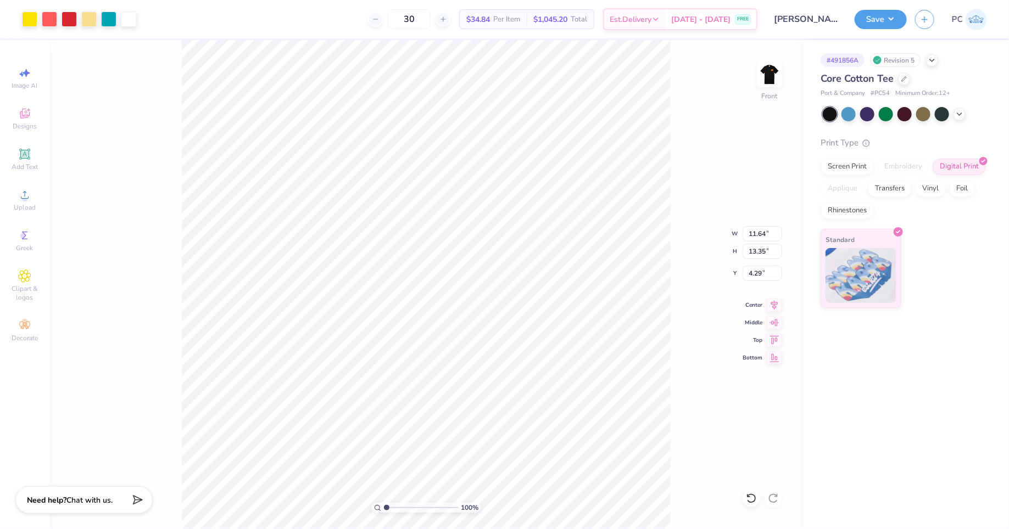
click at [690, 139] on div "100 % Front W 11.64 11.64 " H 13.35 13.35 " Y 4.29 4.29 " Center Middle Top Bot…" at bounding box center [425, 284] width 753 height 489
click at [773, 304] on icon at bounding box center [774, 303] width 7 height 9
click at [877, 16] on button "Save" at bounding box center [880, 17] width 52 height 19
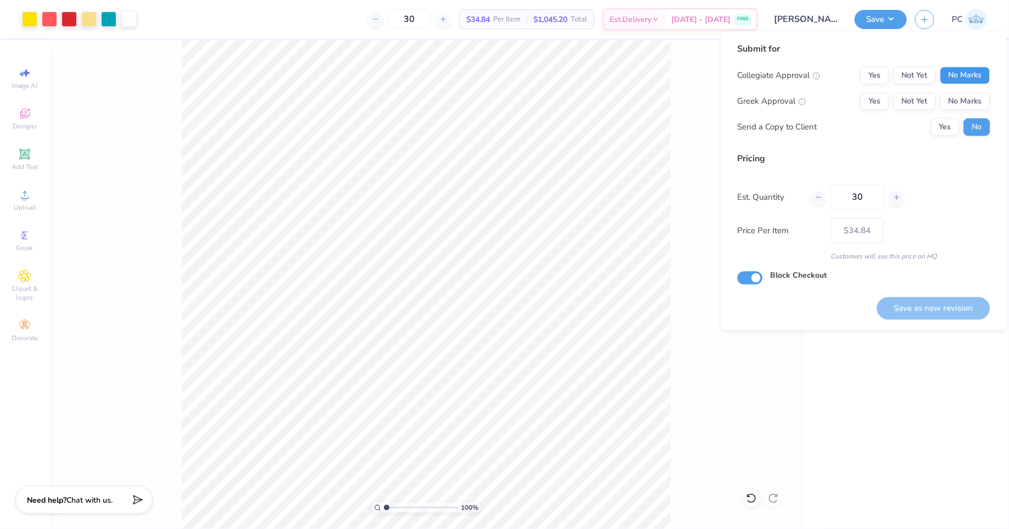
click at [975, 75] on button "No Marks" at bounding box center [965, 76] width 50 height 18
click at [867, 102] on button "Yes" at bounding box center [874, 102] width 29 height 18
click at [960, 305] on button "Save as new revision" at bounding box center [933, 308] width 113 height 23
type input "$34.84"
